Goal: Information Seeking & Learning: Stay updated

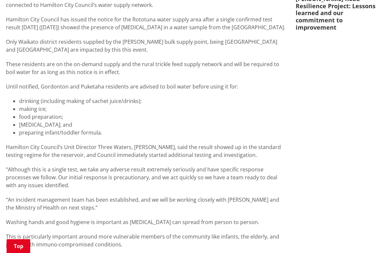
scroll to position [405, 0]
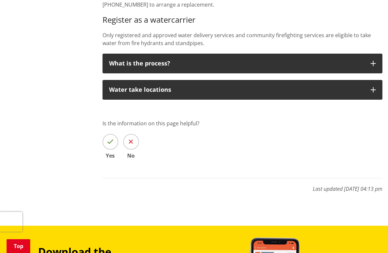
scroll to position [693, 0]
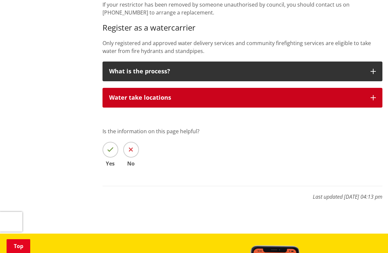
click at [203, 94] on div "Water take locations" at bounding box center [236, 97] width 255 height 7
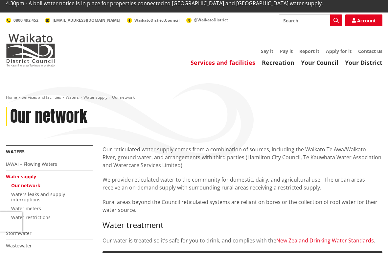
scroll to position [0, 0]
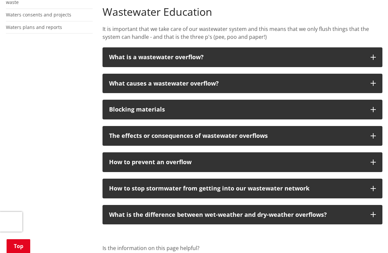
scroll to position [250, 0]
